Goal: Find specific page/section: Find specific page/section

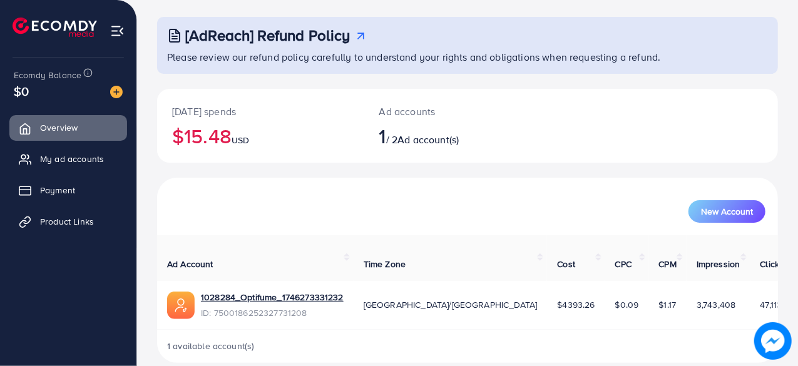
scroll to position [64, 0]
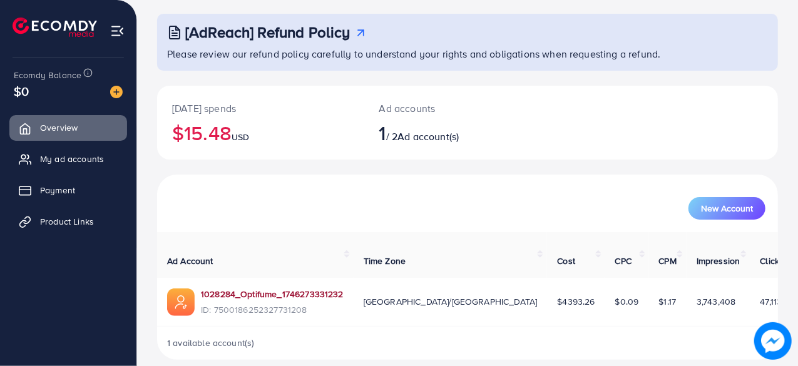
click at [267, 288] on link "1028284_Optifume_1746273331232" at bounding box center [272, 294] width 143 height 13
click at [69, 160] on span "My ad accounts" at bounding box center [75, 159] width 64 height 13
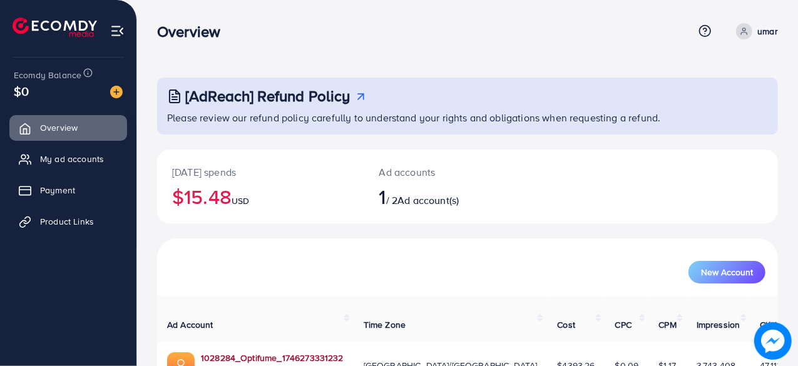
click at [305, 352] on link "1028284_Optifume_1746273331232" at bounding box center [272, 358] width 143 height 13
